Goal: Task Accomplishment & Management: Complete application form

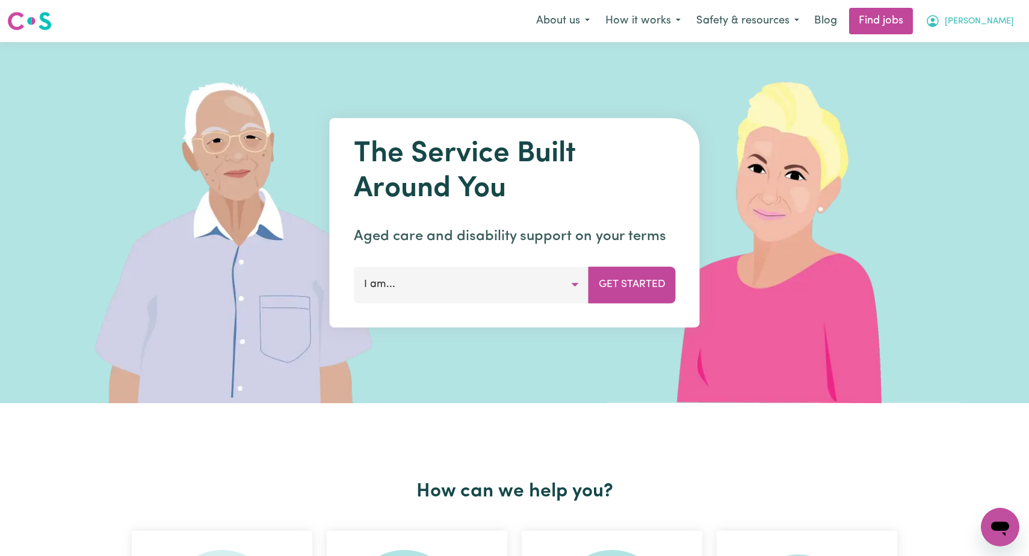
click at [997, 23] on span "[PERSON_NAME]" at bounding box center [978, 21] width 69 height 13
click at [968, 48] on link "My Account" at bounding box center [973, 46] width 95 height 23
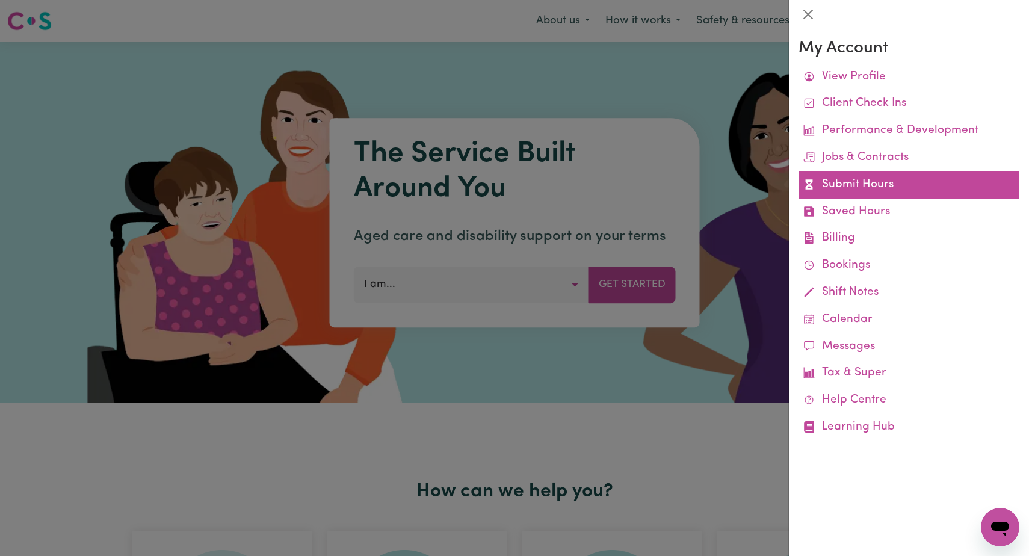
click at [860, 181] on link "Submit Hours" at bounding box center [908, 184] width 221 height 27
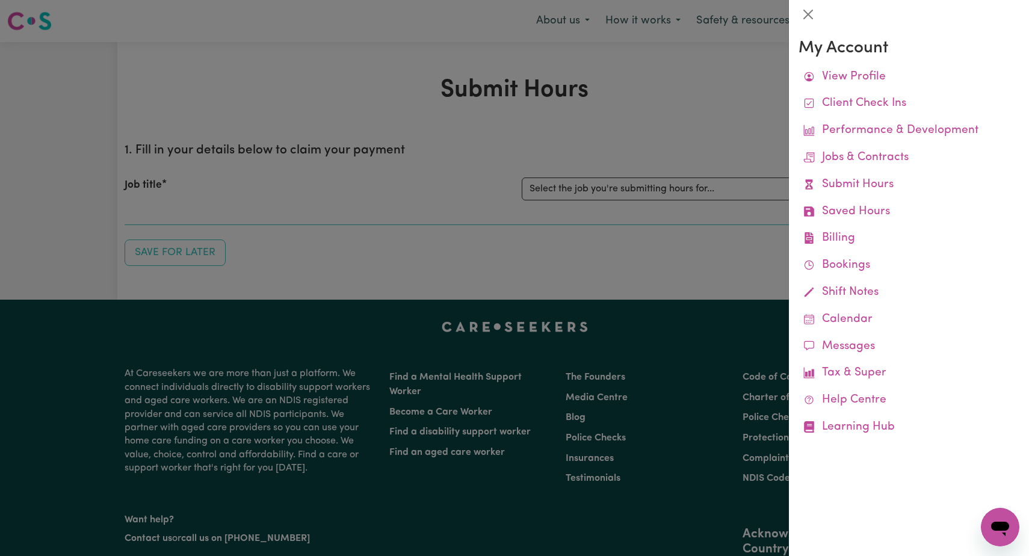
click at [722, 260] on div at bounding box center [514, 278] width 1029 height 556
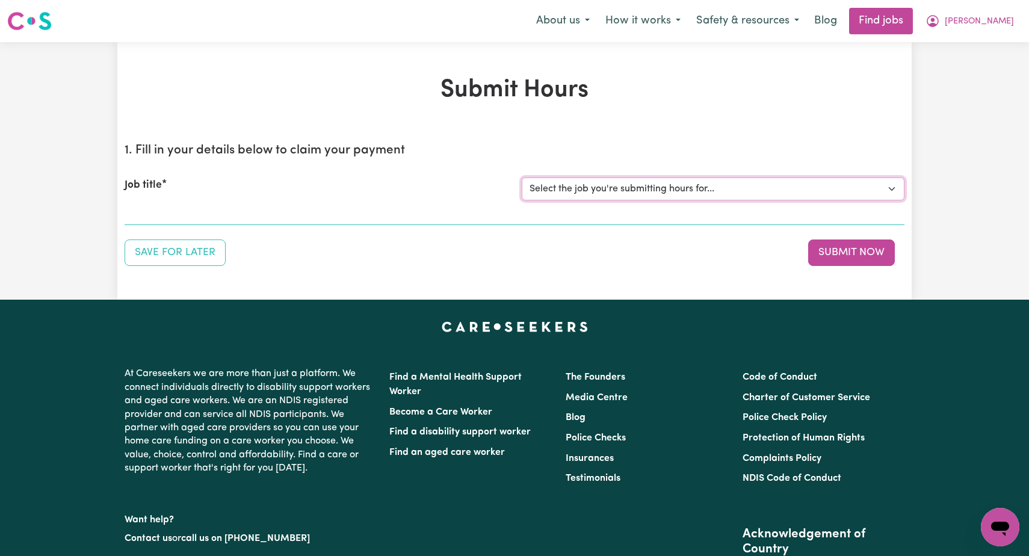
select select "12237"
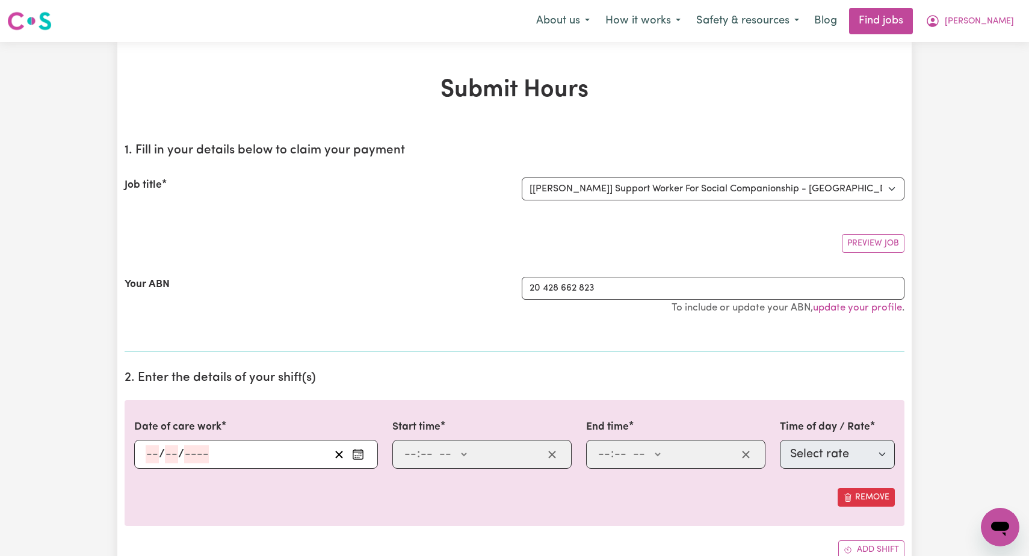
click at [360, 453] on icon "Enter the date of care work" at bounding box center [358, 454] width 12 height 12
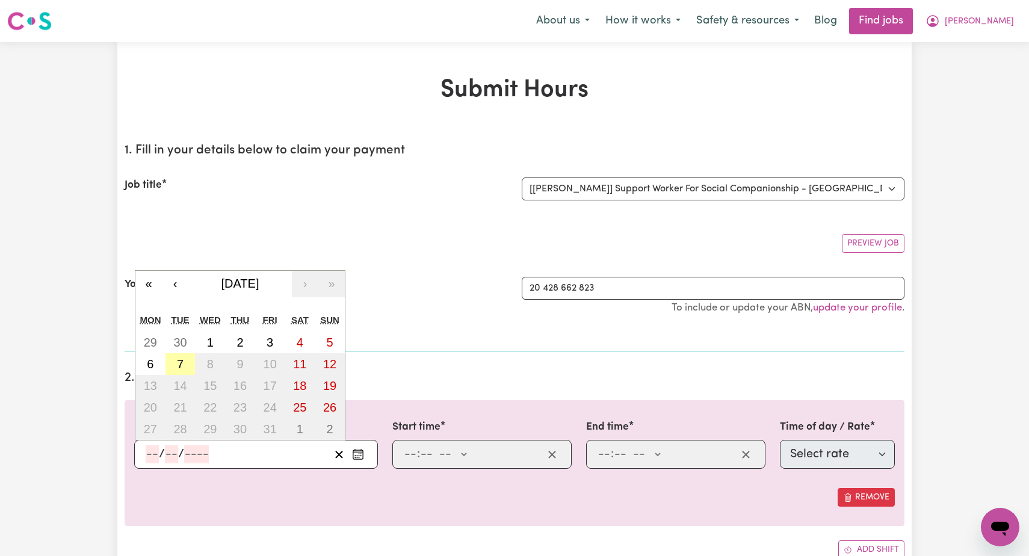
click at [183, 362] on abbr "7" at bounding box center [180, 363] width 7 height 13
type input "[DATE]"
type input "7"
type input "10"
type input "2025"
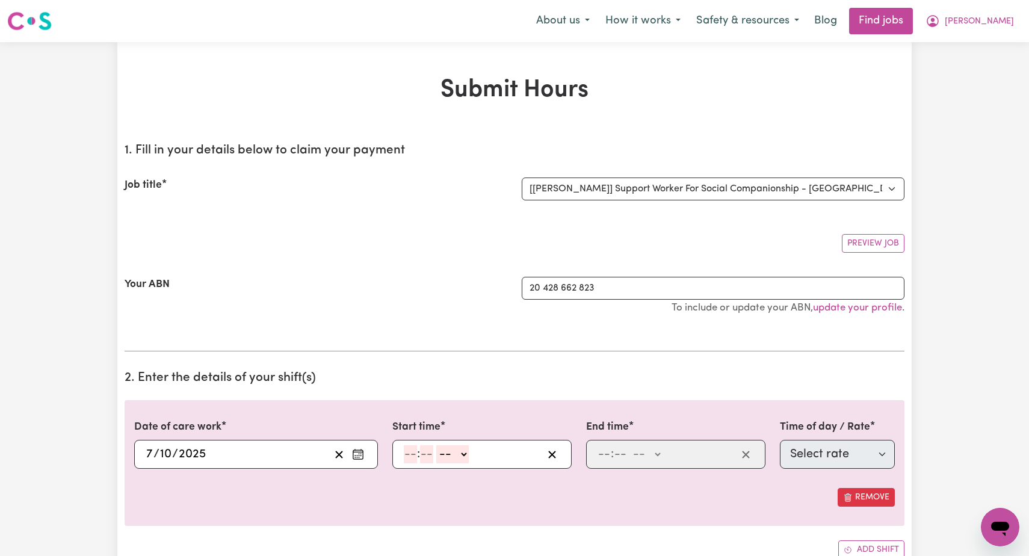
click at [410, 452] on input "number" at bounding box center [410, 454] width 13 height 18
type input "9"
type input "00"
select select "am"
type input "09:00"
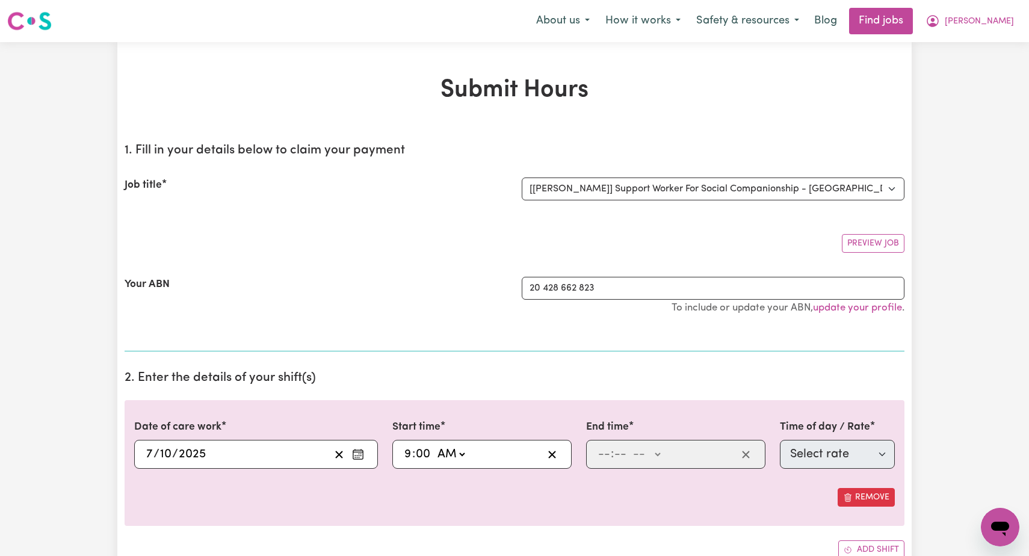
type input "0"
click at [600, 455] on input "number" at bounding box center [603, 454] width 13 height 18
type input "12"
type input "00"
select select "pm"
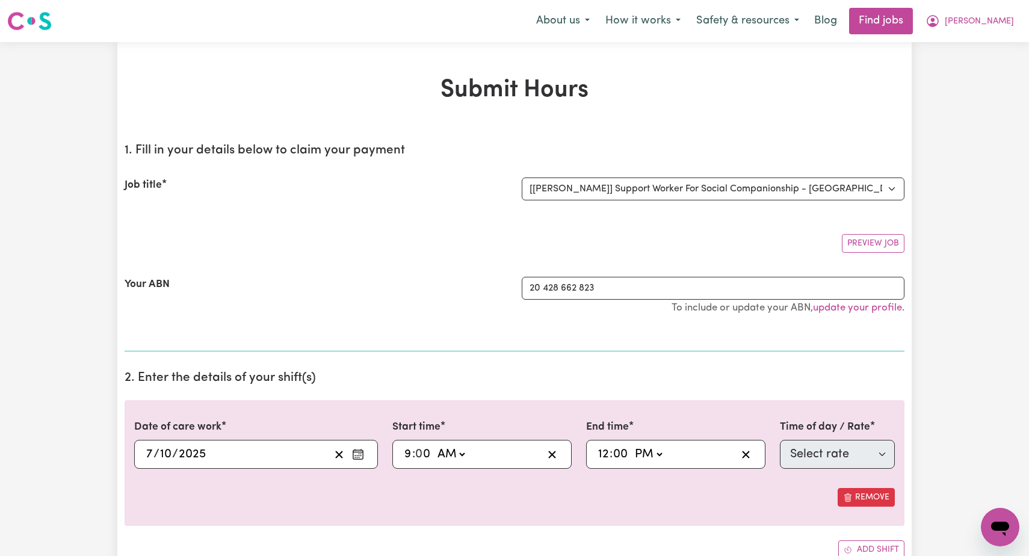
type input "12:00"
type input "0"
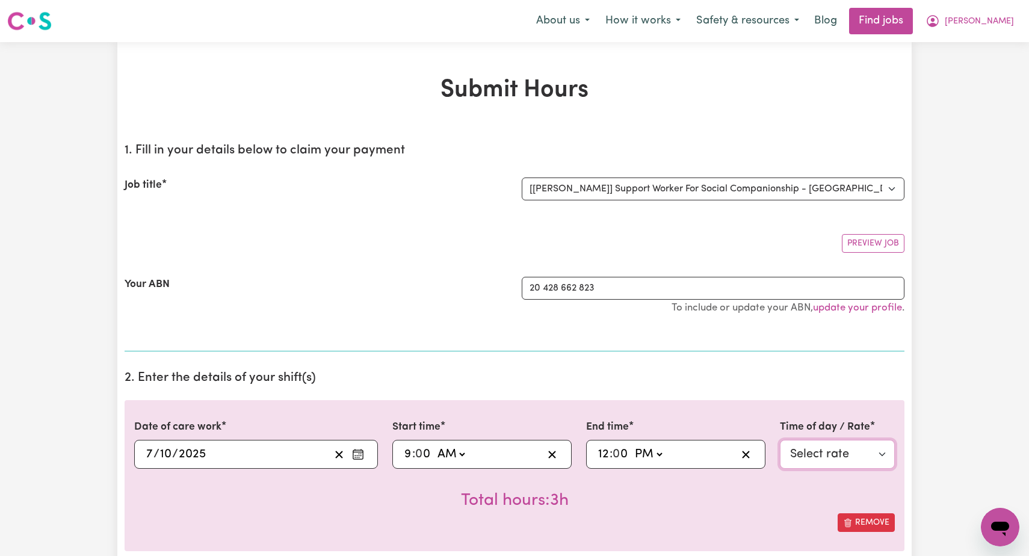
select select "63213"
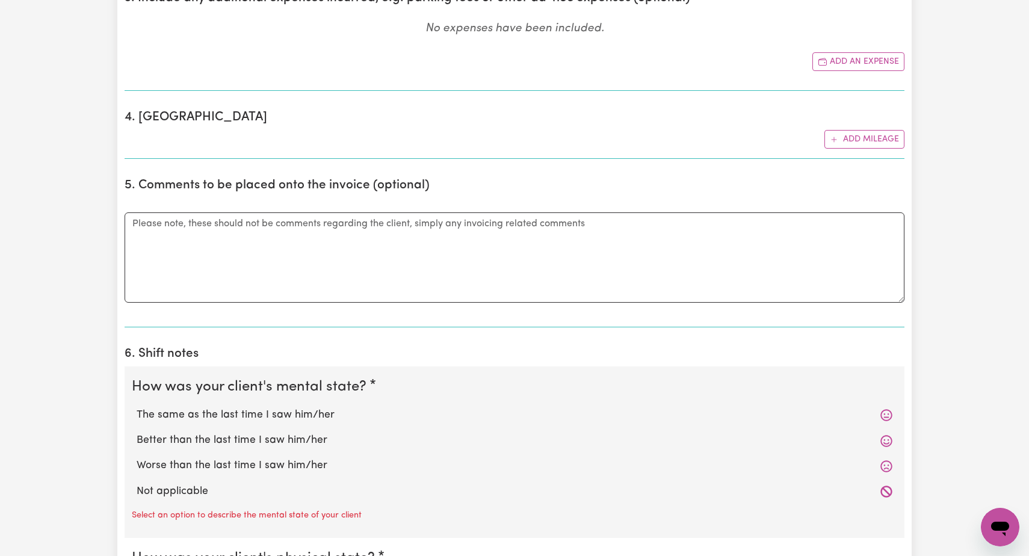
scroll to position [633, 0]
click at [310, 411] on label "The same as the last time I saw him/her" at bounding box center [515, 415] width 756 height 16
click at [137, 407] on input "The same as the last time I saw him/her" at bounding box center [136, 406] width 1 height 1
radio input "true"
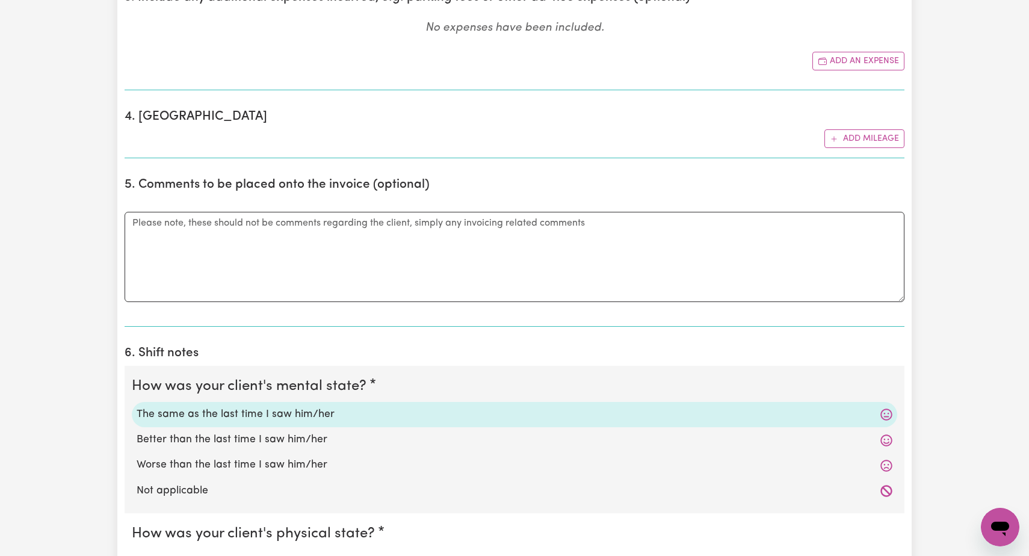
click at [297, 437] on label "Better than the last time I saw him/her" at bounding box center [515, 440] width 756 height 16
click at [137, 432] on input "Better than the last time I saw him/her" at bounding box center [136, 431] width 1 height 1
radio input "true"
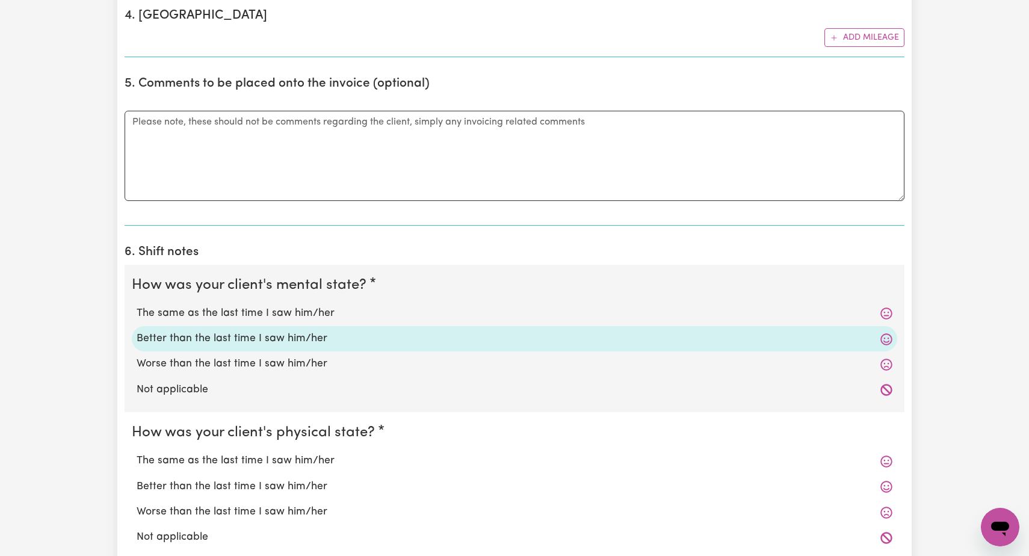
scroll to position [742, 0]
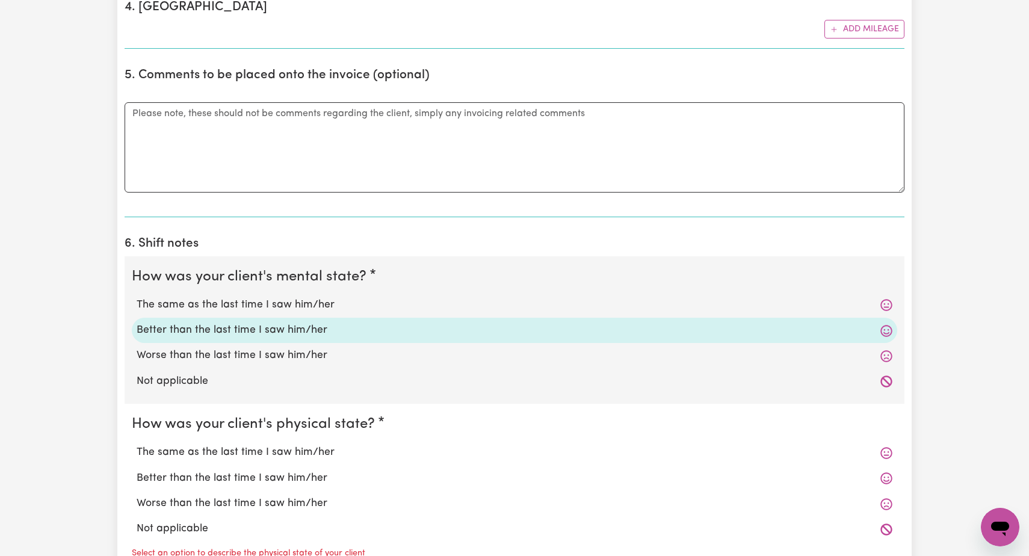
click at [292, 473] on label "Better than the last time I saw him/her" at bounding box center [515, 478] width 756 height 16
click at [137, 470] on input "Better than the last time I saw him/her" at bounding box center [136, 470] width 1 height 1
radio input "true"
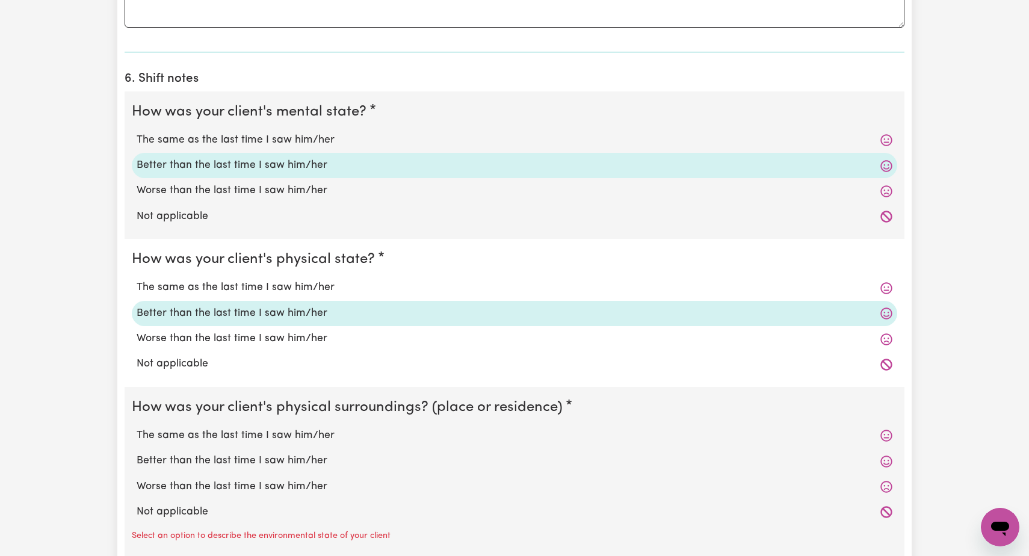
scroll to position [908, 0]
click at [306, 428] on label "The same as the last time I saw him/her" at bounding box center [515, 435] width 756 height 16
click at [137, 427] on input "The same as the last time I saw him/her" at bounding box center [136, 426] width 1 height 1
radio input "true"
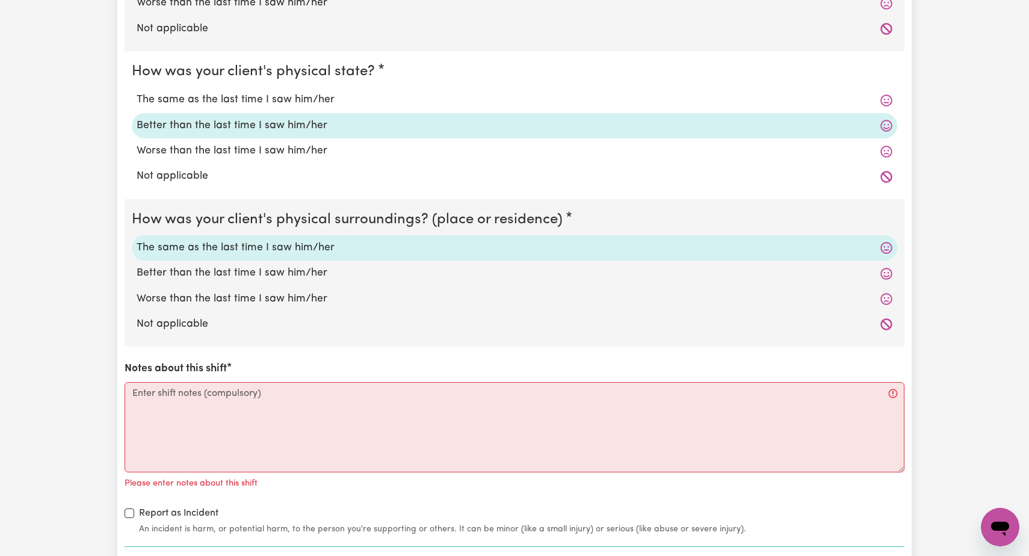
scroll to position [1095, 0]
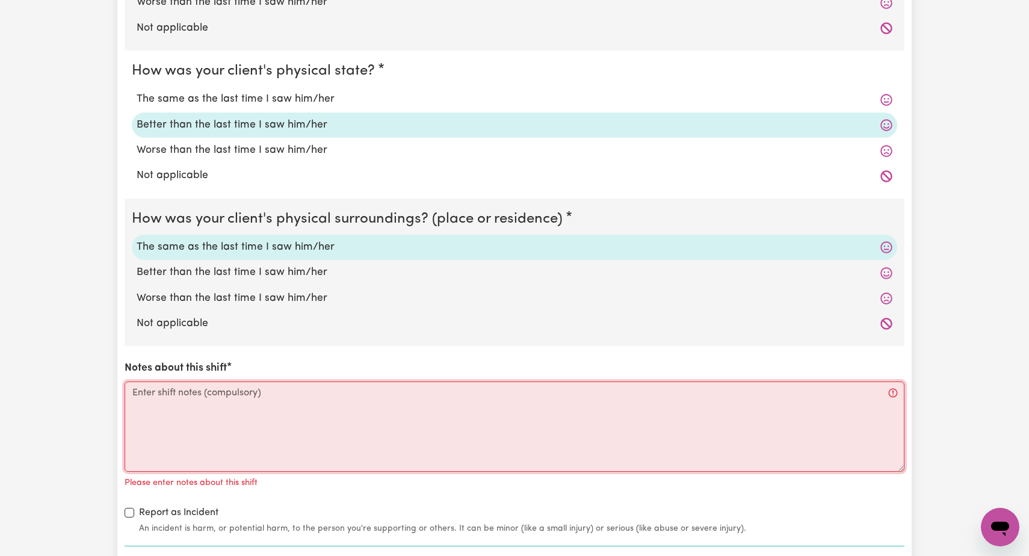
click at [129, 384] on textarea "Notes about this shift" at bounding box center [515, 426] width 780 height 90
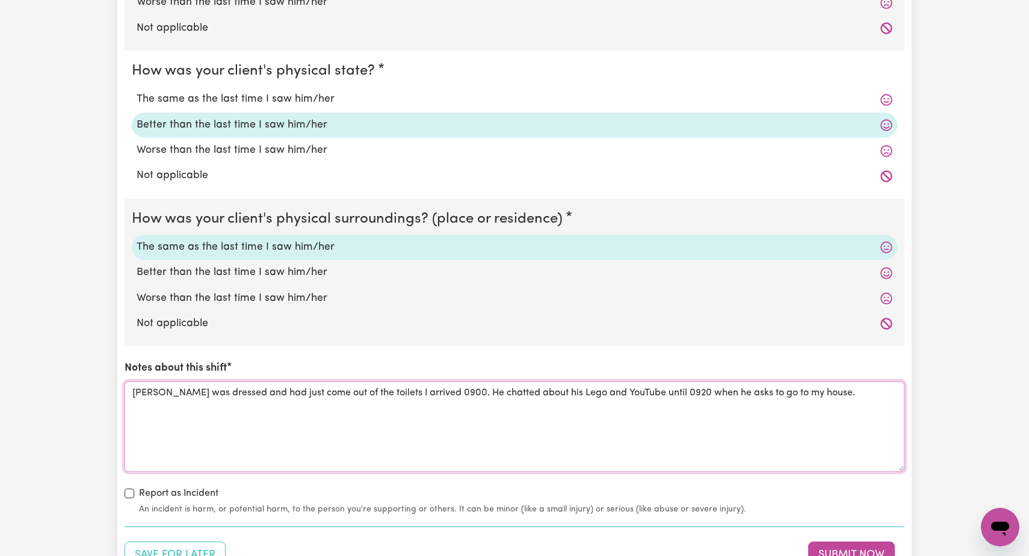
click at [715, 384] on textarea "[PERSON_NAME] was dressed and had just come out of the toilets I arrived 0900. …" at bounding box center [515, 426] width 780 height 90
click at [814, 386] on textarea "[PERSON_NAME] was dressed and had just come out of the toilets I arrived 0900. …" at bounding box center [515, 426] width 780 height 90
click at [147, 401] on textarea "[PERSON_NAME] was dressed and had just come out of the toilets I arrived 0900. …" at bounding box center [515, 426] width 780 height 90
click at [191, 402] on textarea "[PERSON_NAME] was dressed and had just come out of the toilets I arrived 0900. …" at bounding box center [515, 426] width 780 height 90
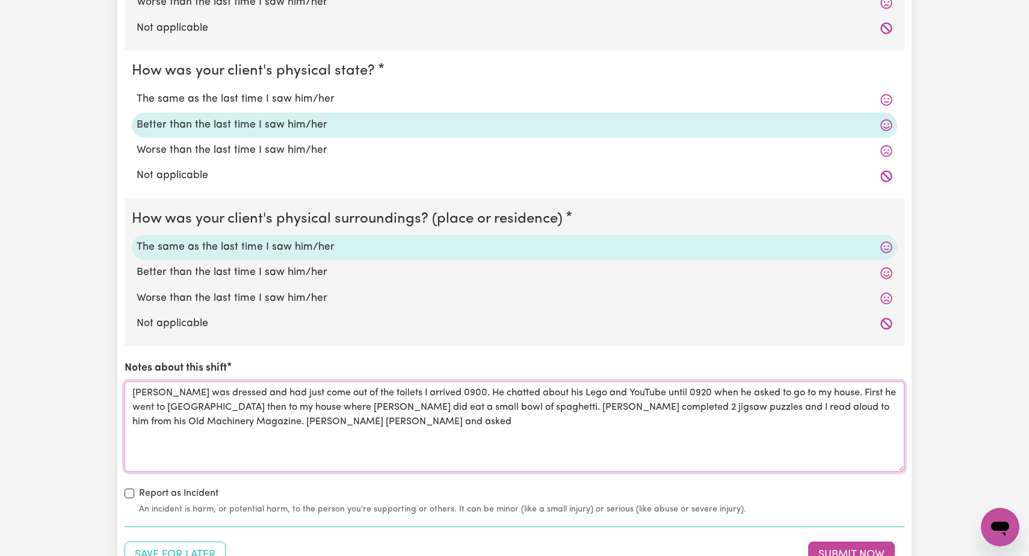
click at [465, 399] on textarea "[PERSON_NAME] was dressed and had just come out of the toilets I arrived 0900. …" at bounding box center [515, 426] width 780 height 90
click at [482, 415] on textarea "[PERSON_NAME] was dressed and had just come out of the toilets I arrived 0900. …" at bounding box center [515, 426] width 780 height 90
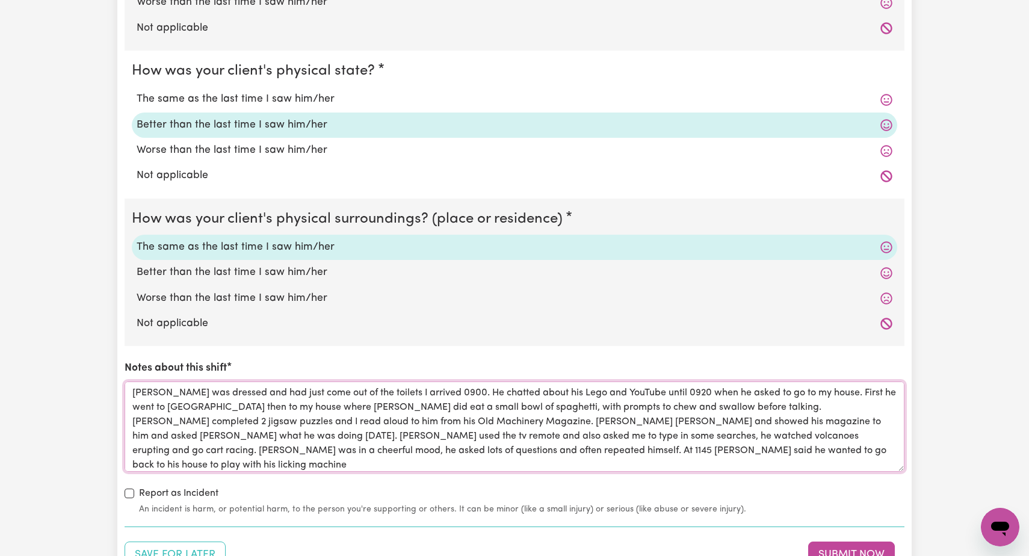
drag, startPoint x: 482, startPoint y: 415, endPoint x: 463, endPoint y: 443, distance: 33.7
click at [463, 443] on textarea "[PERSON_NAME] was dressed and had just come out of the toilets I arrived 0900. …" at bounding box center [515, 426] width 780 height 90
click at [536, 446] on textarea "[PERSON_NAME] was dressed and had just come out of the toilets I arrived 0900. …" at bounding box center [515, 426] width 780 height 90
click at [576, 456] on textarea "[PERSON_NAME] was dressed and had just come out of the toilets I arrived 0900. …" at bounding box center [515, 426] width 780 height 90
click at [589, 458] on textarea "[PERSON_NAME] was dressed and had just come out of the toilets I arrived 0900. …" at bounding box center [515, 426] width 780 height 90
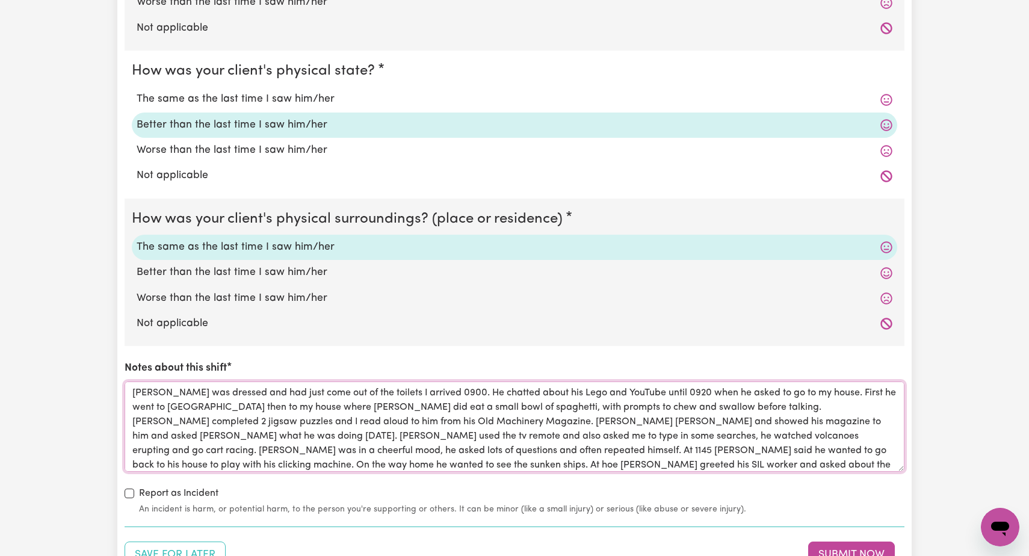
click at [608, 458] on textarea "[PERSON_NAME] was dressed and had just come out of the toilets I arrived 0900. …" at bounding box center [515, 426] width 780 height 90
click at [607, 458] on textarea "[PERSON_NAME] was dressed and had just come out of the toilets I arrived 0900. …" at bounding box center [515, 426] width 780 height 90
click at [662, 460] on textarea "[PERSON_NAME] was dressed and had just come out of the toilets I arrived 0900. …" at bounding box center [515, 426] width 780 height 90
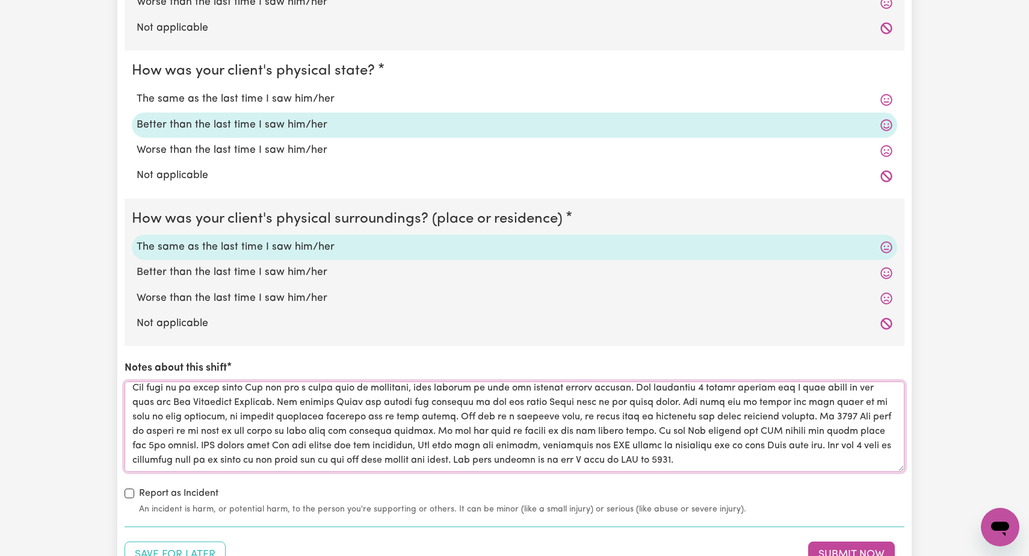
scroll to position [19, 0]
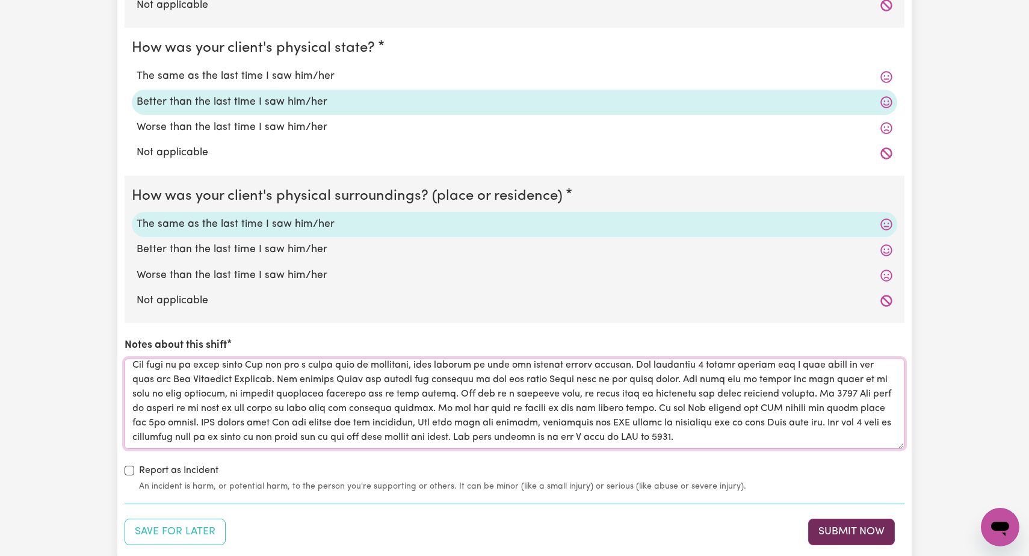
type textarea "[PERSON_NAME] was dressed and had just come out of the toilets I arrived 0900. …"
click at [848, 529] on button "Submit Now" at bounding box center [851, 532] width 87 height 26
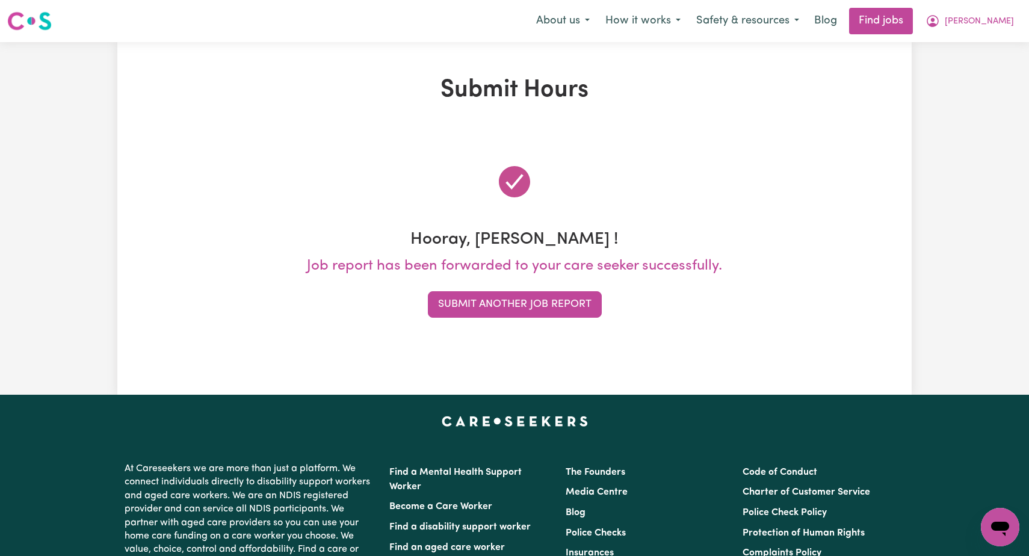
scroll to position [0, 0]
